Goal: Task Accomplishment & Management: Manage account settings

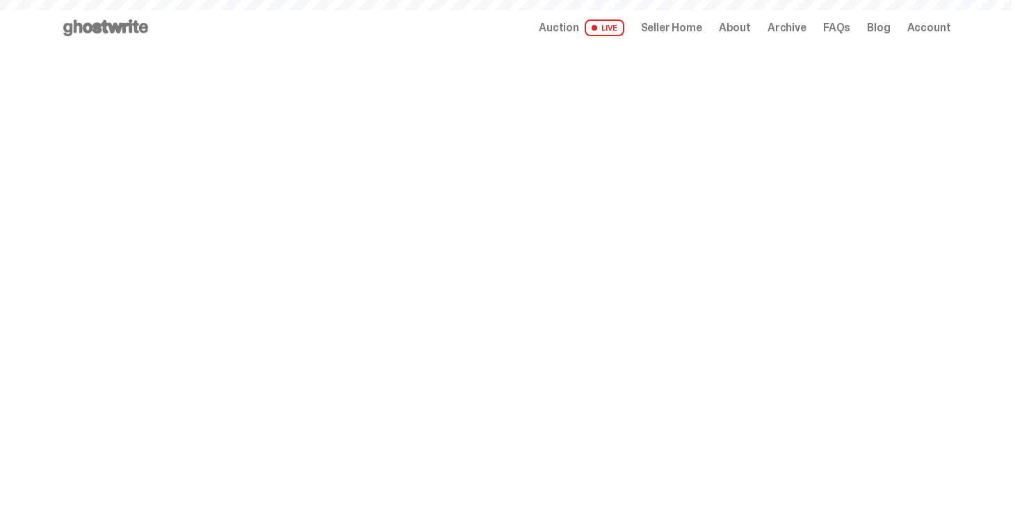
click at [684, 29] on span "Seller Home" at bounding box center [671, 27] width 61 height 11
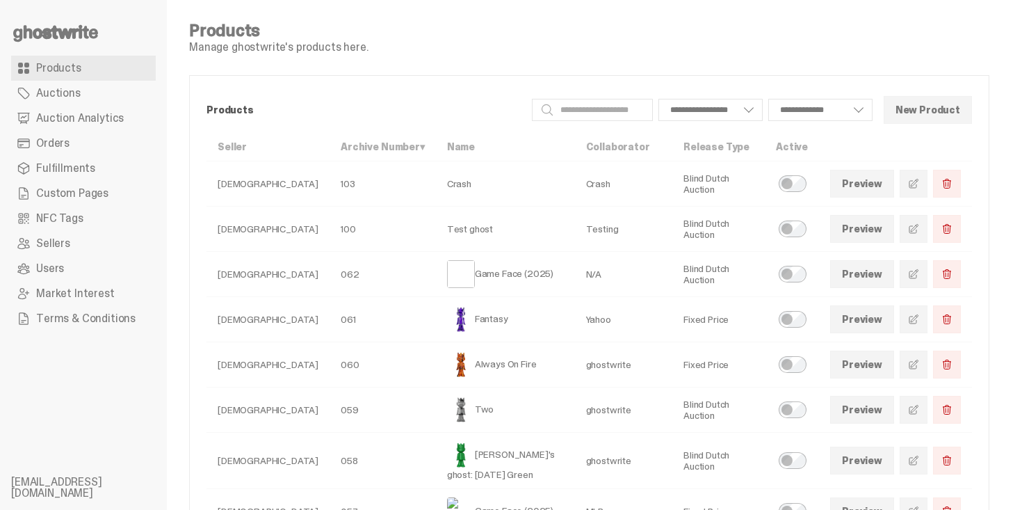
click at [67, 145] on span "Orders" at bounding box center [52, 143] width 33 height 11
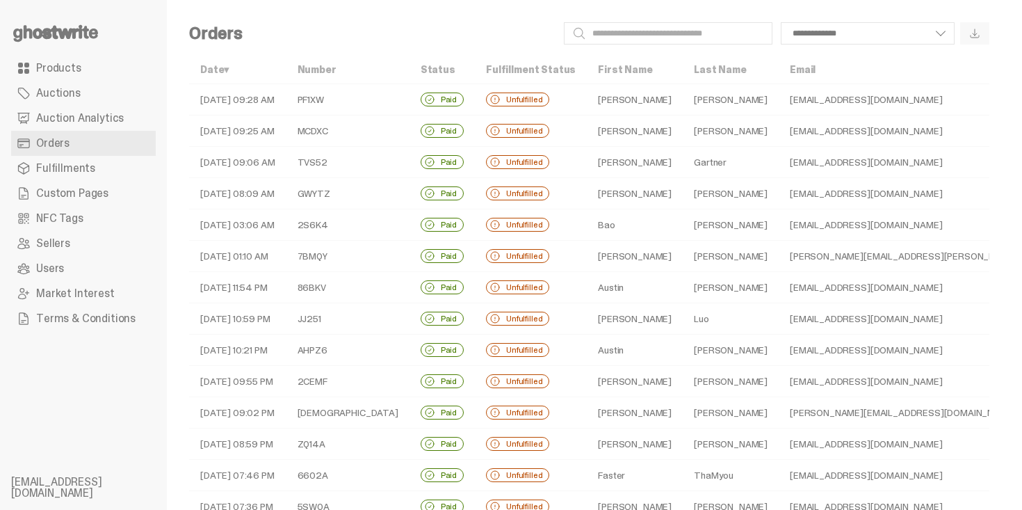
click at [1010, 14] on div "**********" at bounding box center [589, 466] width 845 height 933
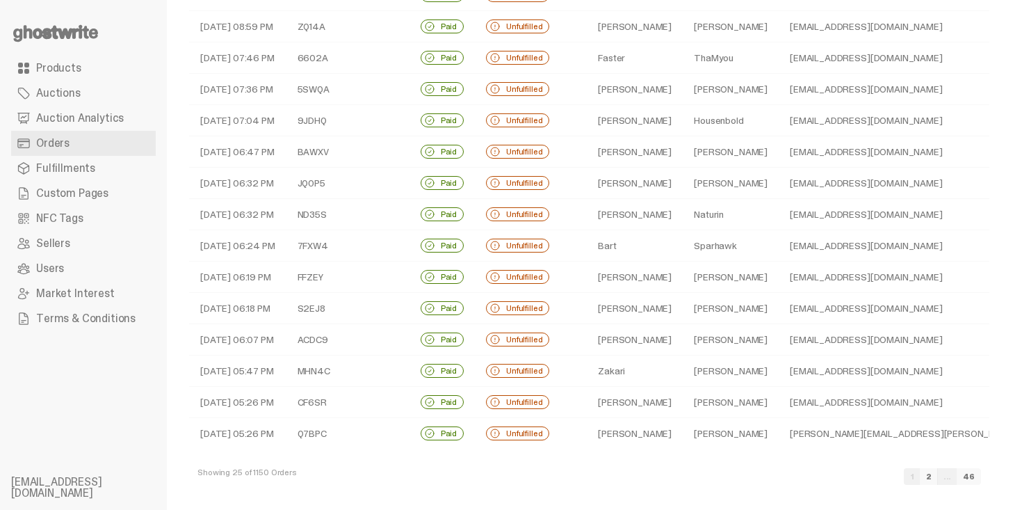
scroll to position [423, 0]
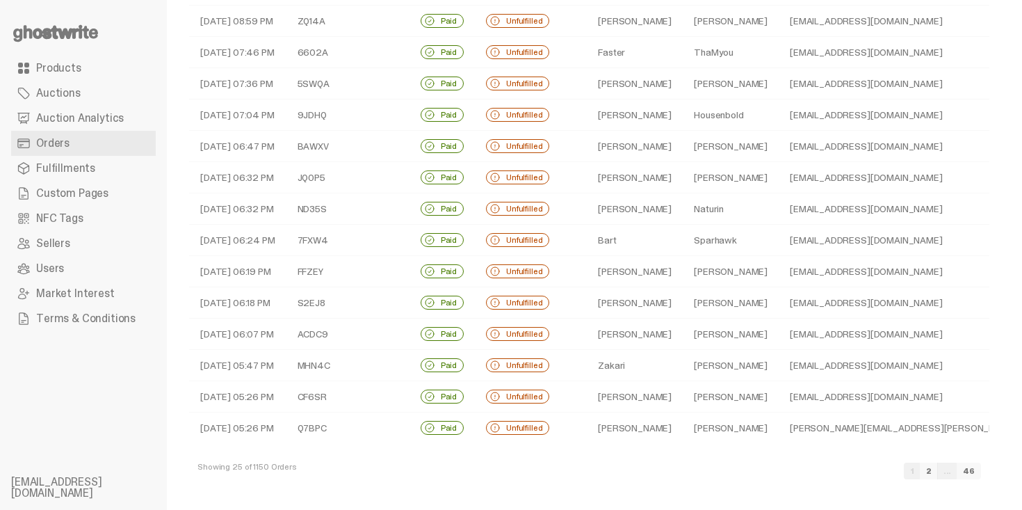
click at [938, 474] on link "2" at bounding box center [929, 470] width 18 height 17
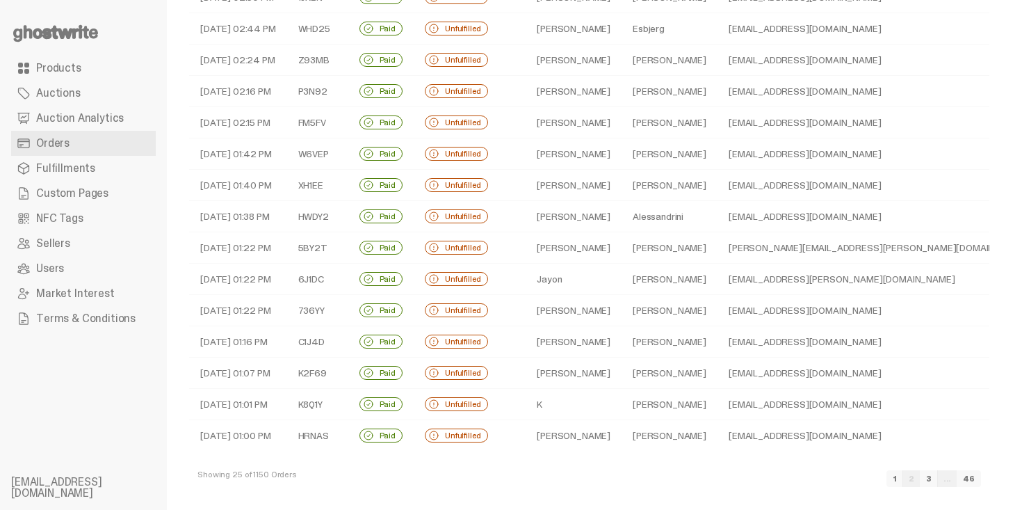
scroll to position [423, 0]
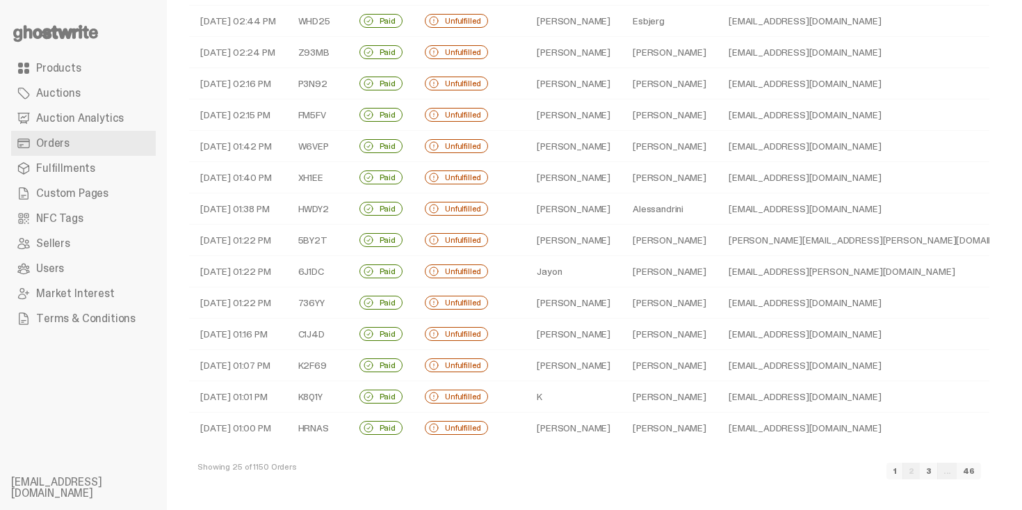
click at [903, 470] on link "1" at bounding box center [895, 470] width 17 height 17
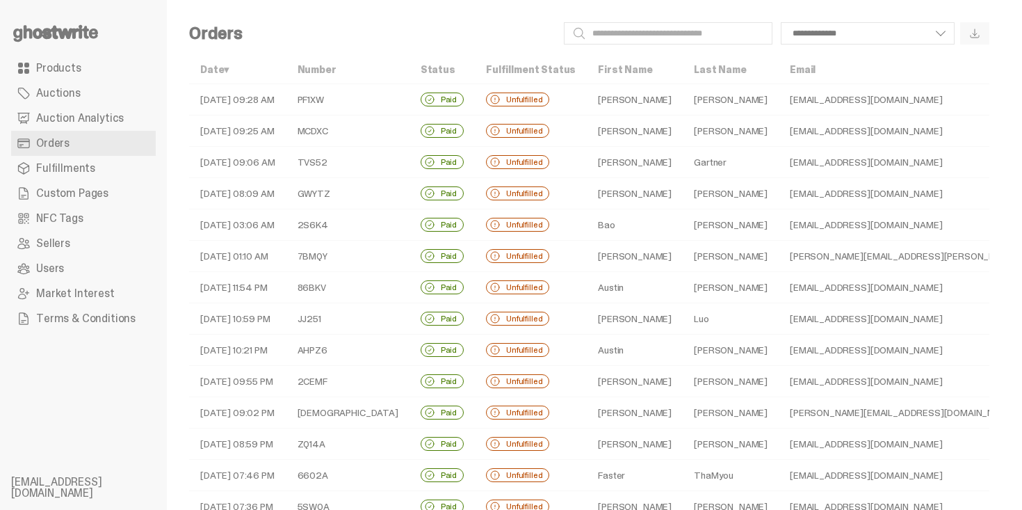
scroll to position [423, 0]
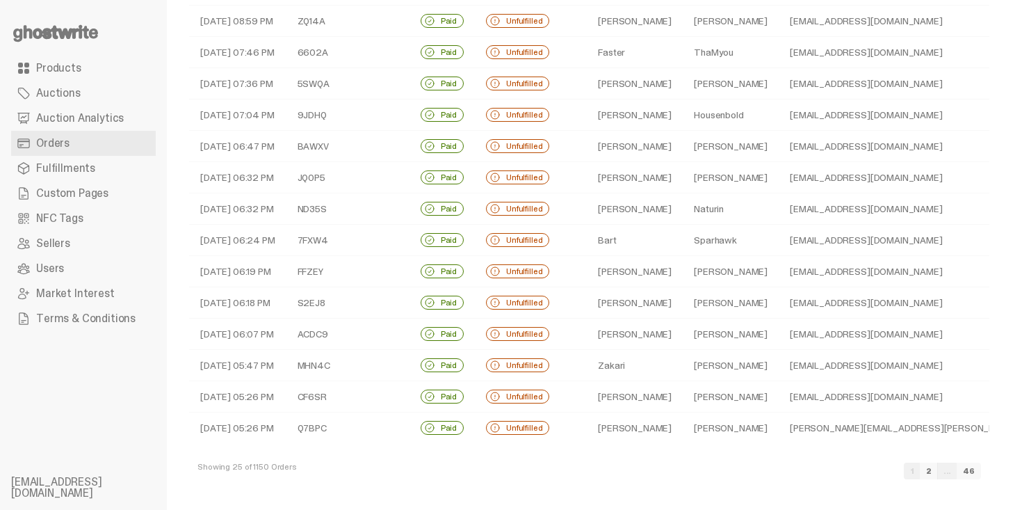
click at [938, 474] on link "2" at bounding box center [929, 470] width 18 height 17
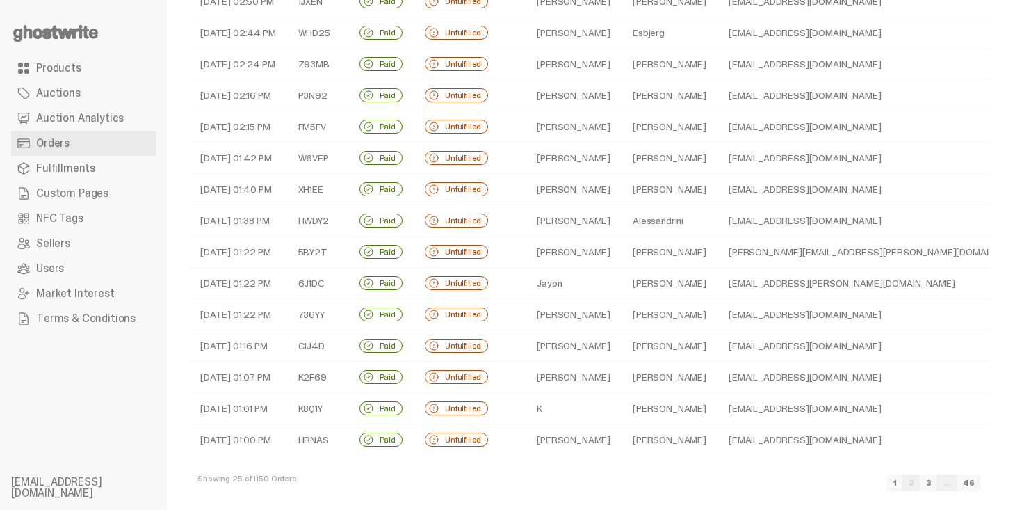
scroll to position [423, 0]
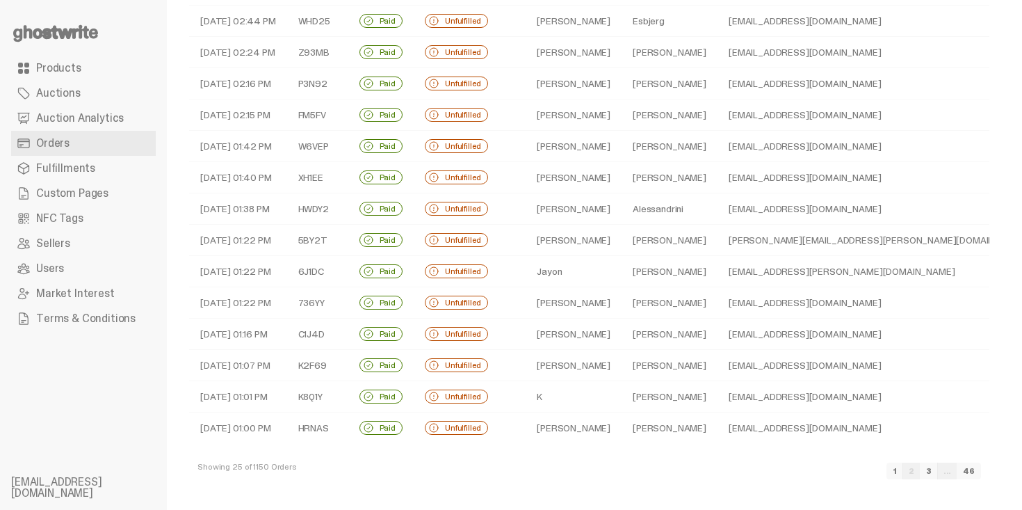
click at [938, 476] on link "3" at bounding box center [929, 470] width 18 height 17
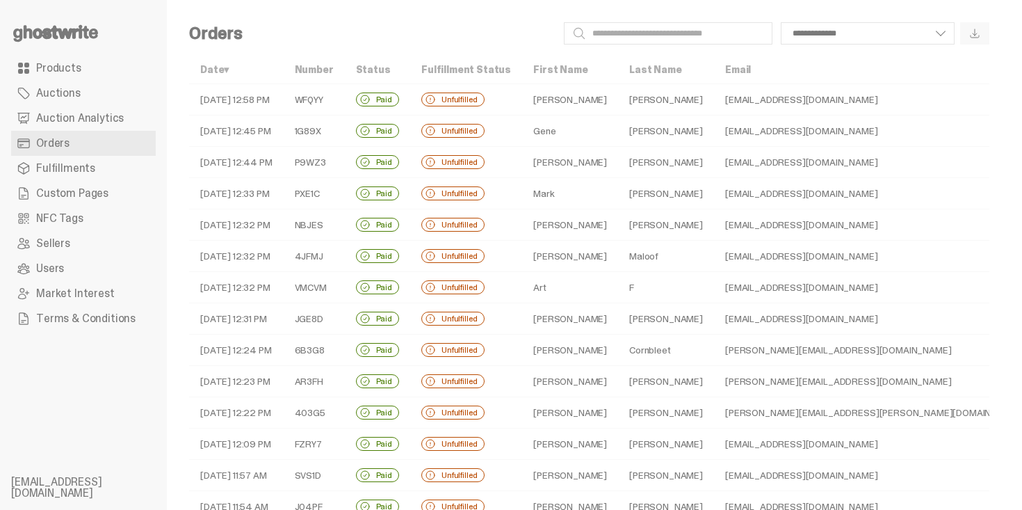
select select
